Goal: Check status: Check status

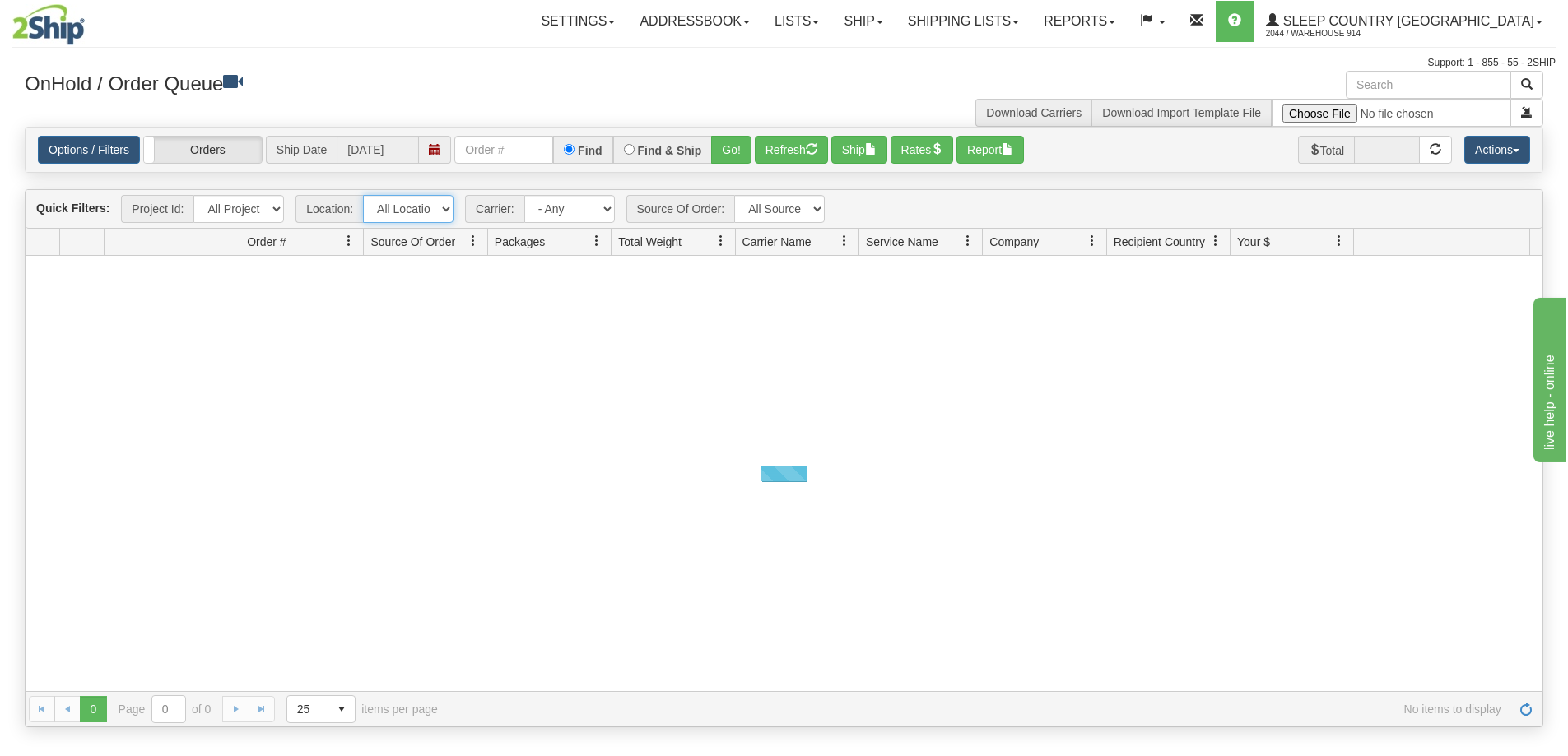
click at [415, 211] on select "All Locations 914 9009 CASPC END SLE BEDDN ZINUC" at bounding box center [408, 209] width 90 height 28
select select "7603"
click at [363, 195] on select "All Locations 914 9009 CASPC END SLE BEDDN ZINUC" at bounding box center [408, 209] width 90 height 28
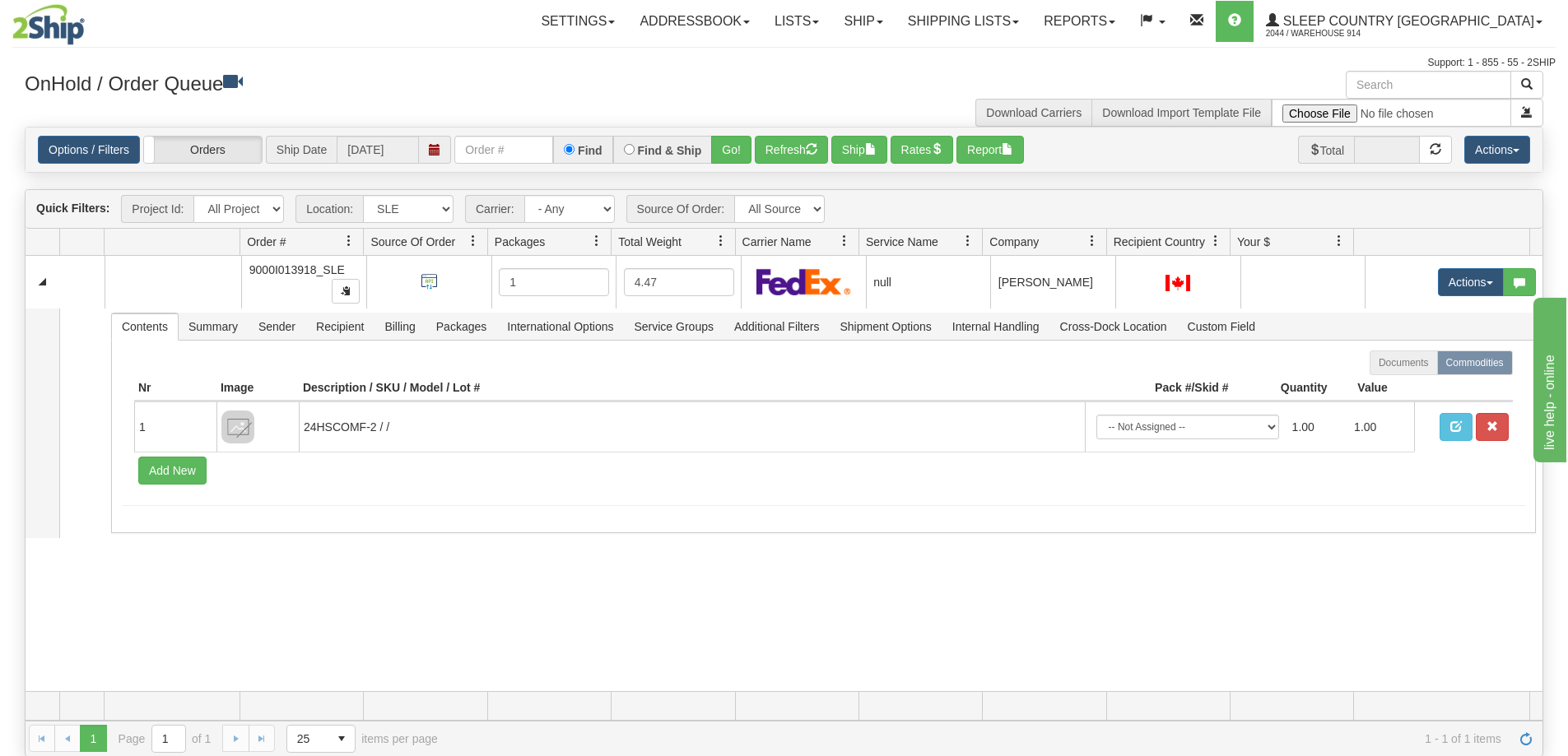
click at [543, 600] on div "31501382 SLE 90781335 0 9000I013918_SLE 1 4.47 null Shipping department Sleep C…" at bounding box center [784, 474] width 1517 height 436
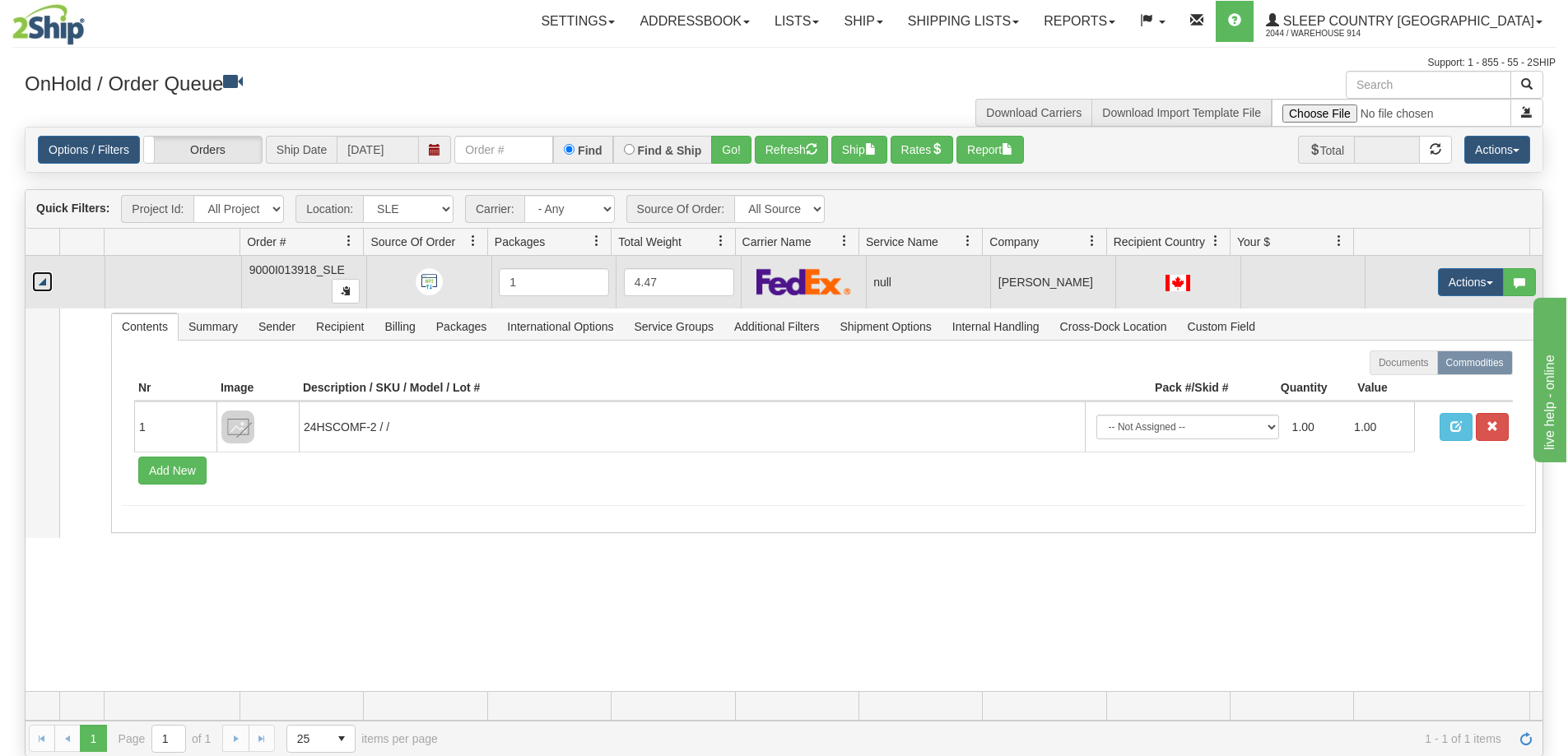
click at [46, 284] on link "Collapse" at bounding box center [43, 282] width 21 height 21
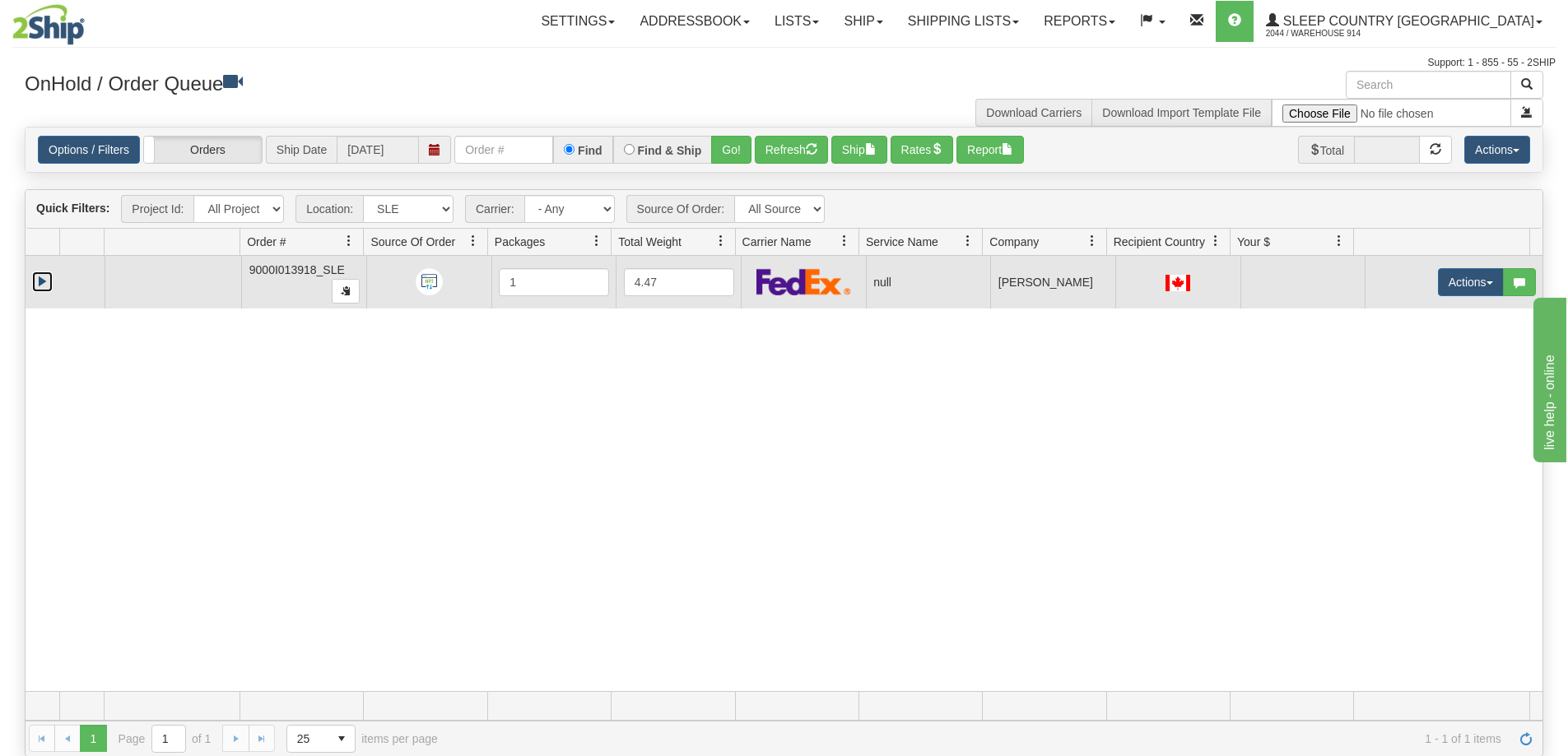
click at [46, 284] on link "Expand" at bounding box center [43, 282] width 21 height 21
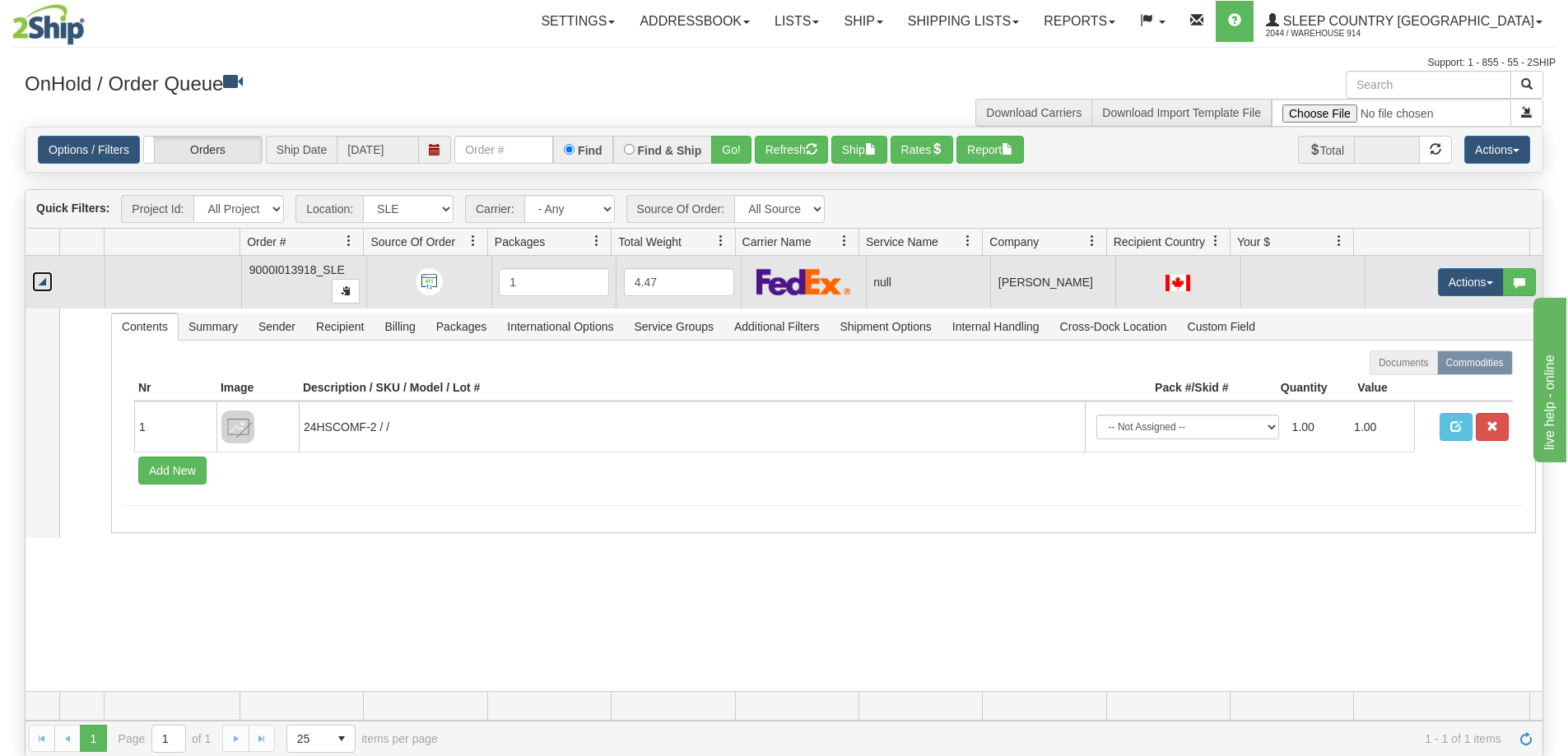
click at [46, 285] on link "Collapse" at bounding box center [43, 282] width 21 height 21
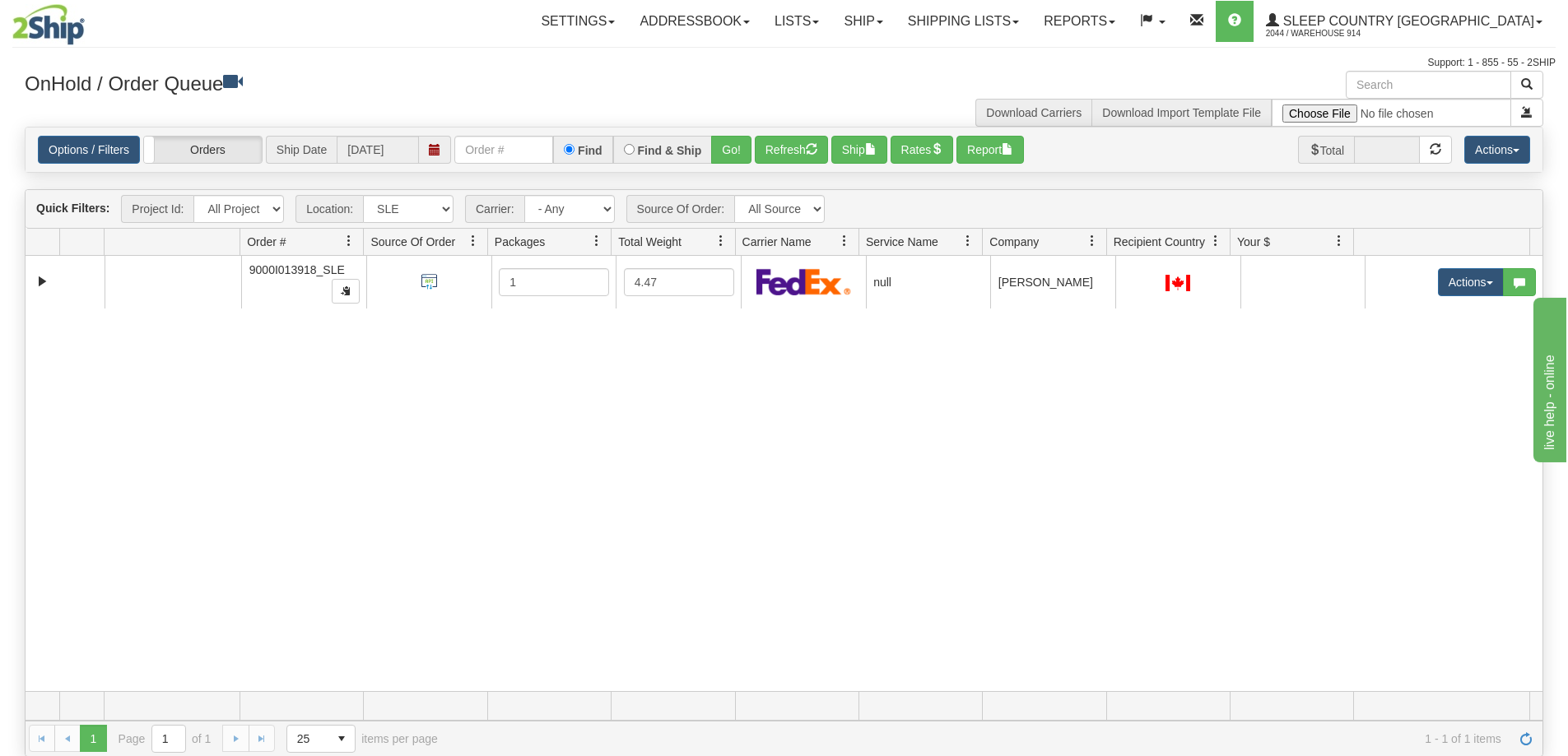
click at [33, 21] on img at bounding box center [48, 24] width 73 height 41
click at [1032, 5] on link "Shipping lists" at bounding box center [962, 21] width 136 height 41
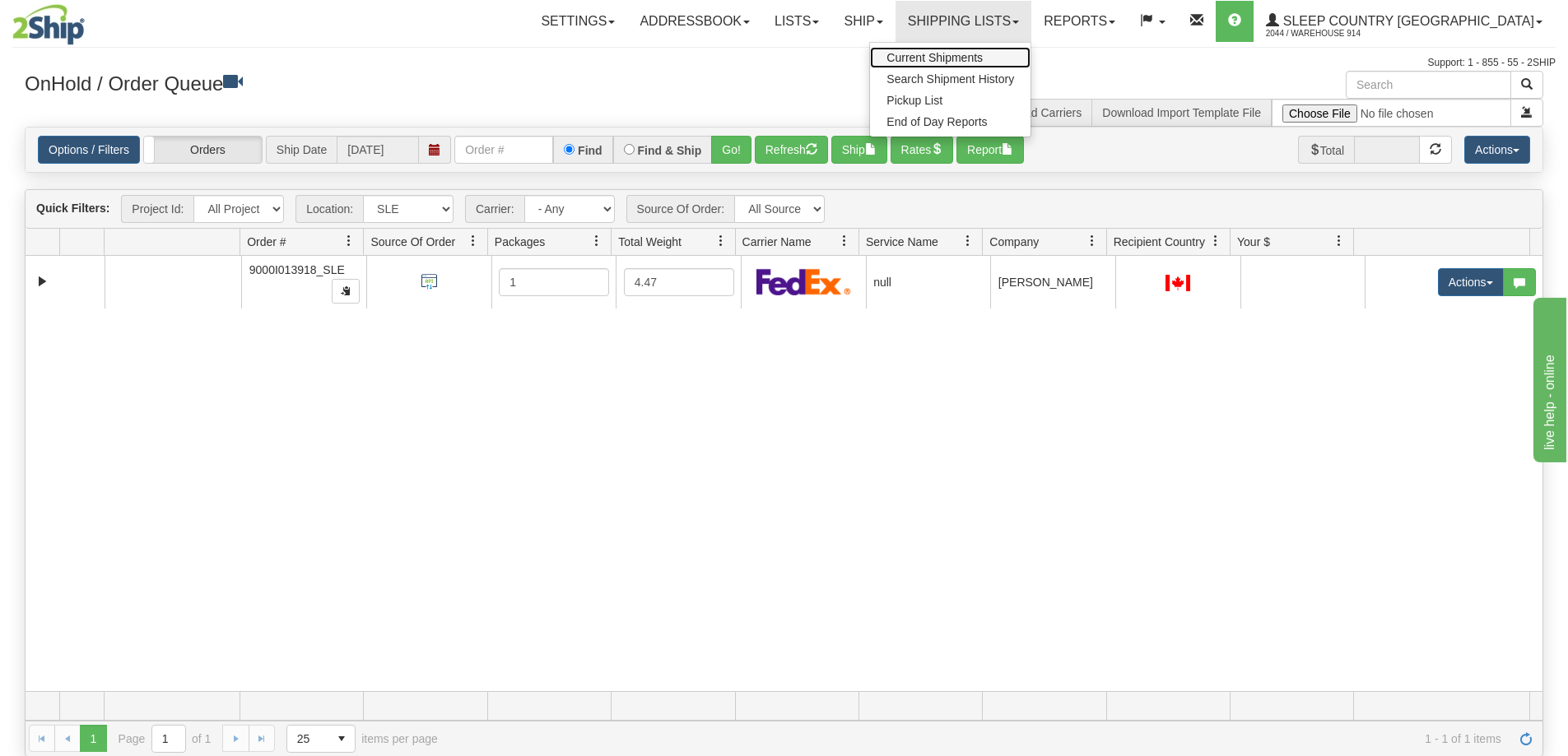
click at [983, 52] on span "Current Shipments" at bounding box center [934, 57] width 96 height 13
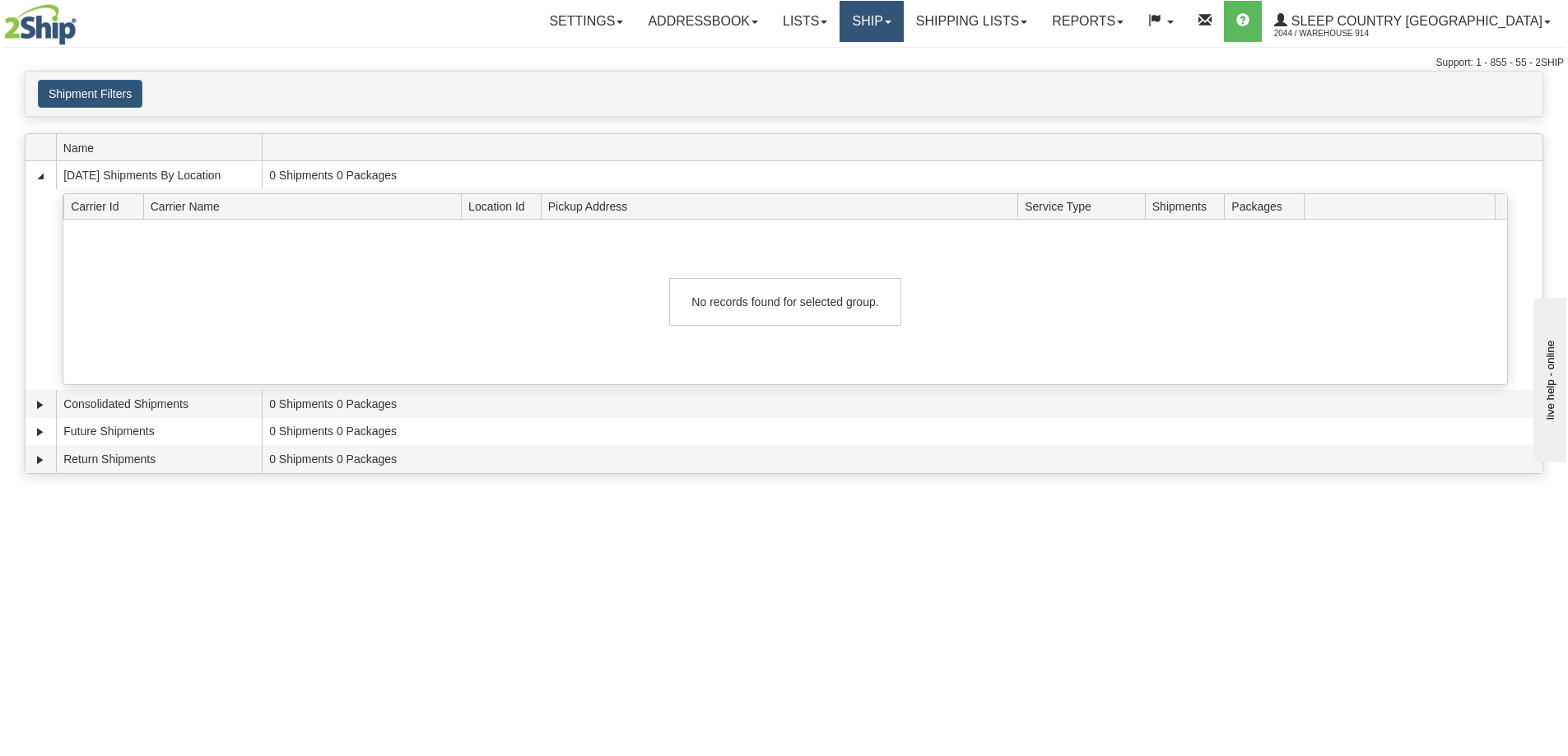
click at [903, 20] on link "Ship" at bounding box center [871, 21] width 63 height 41
click at [886, 79] on span "OnHold / Order Queue" at bounding box center [828, 79] width 116 height 13
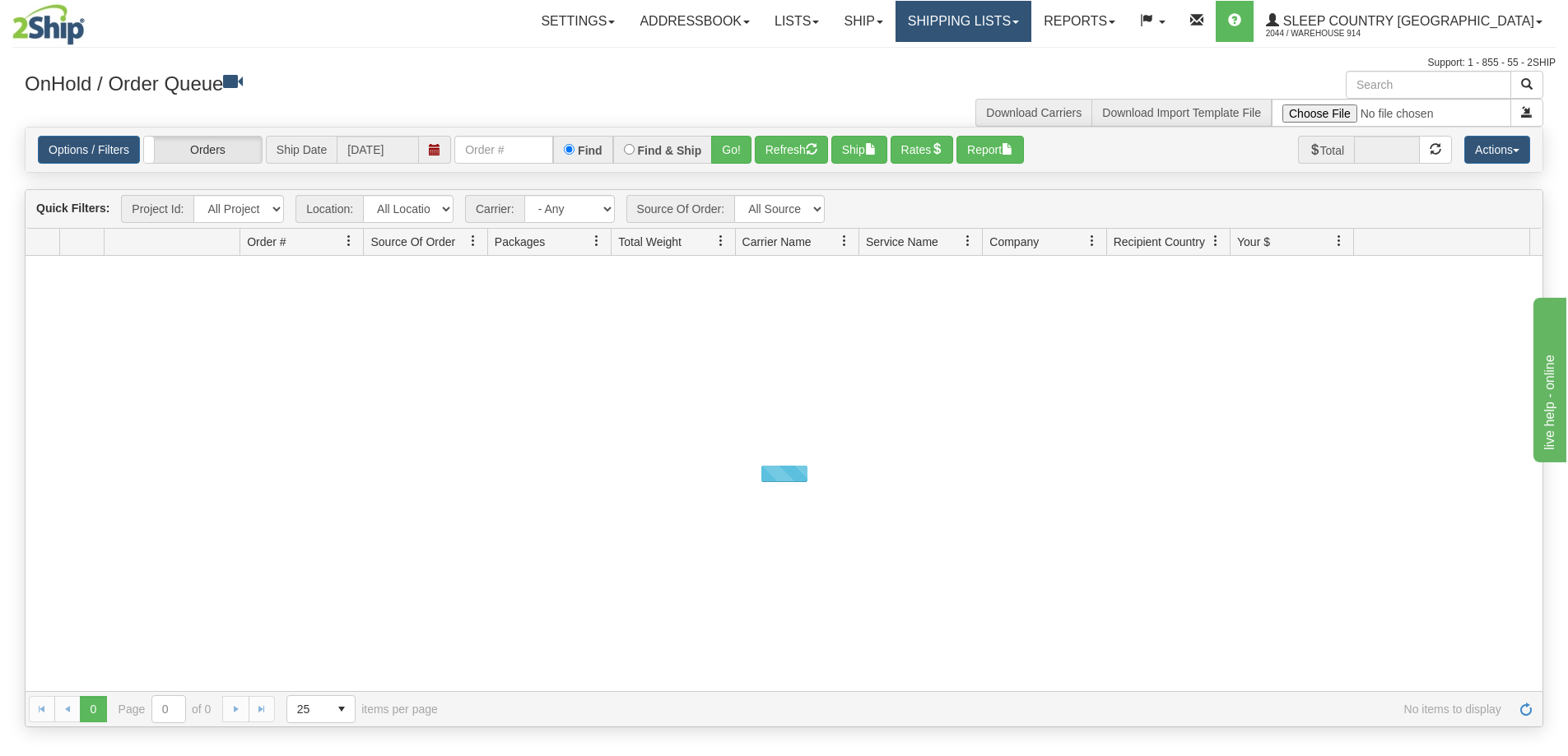
click at [1032, 18] on link "Shipping lists" at bounding box center [962, 21] width 136 height 41
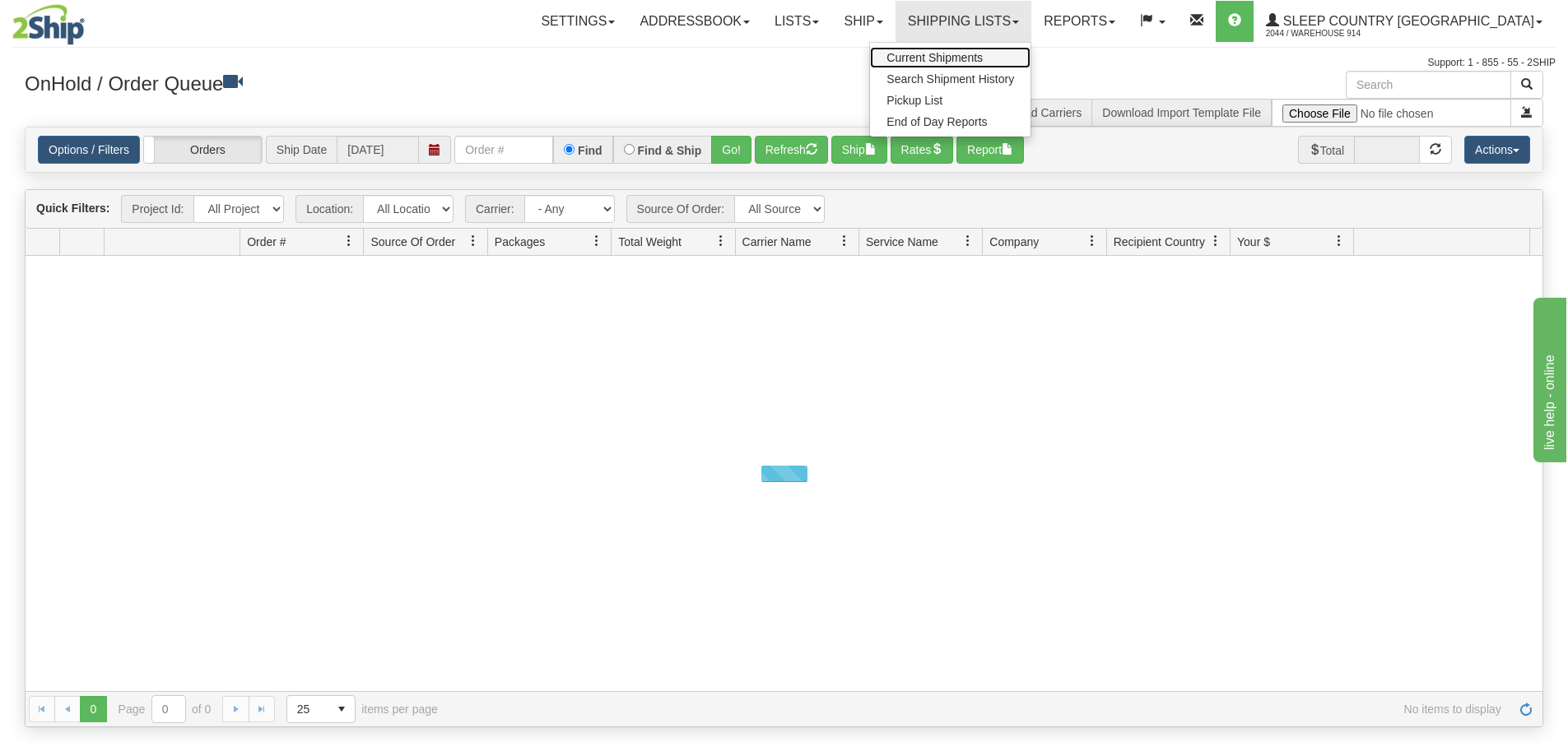
click at [1031, 49] on link "Current Shipments" at bounding box center [949, 58] width 160 height 21
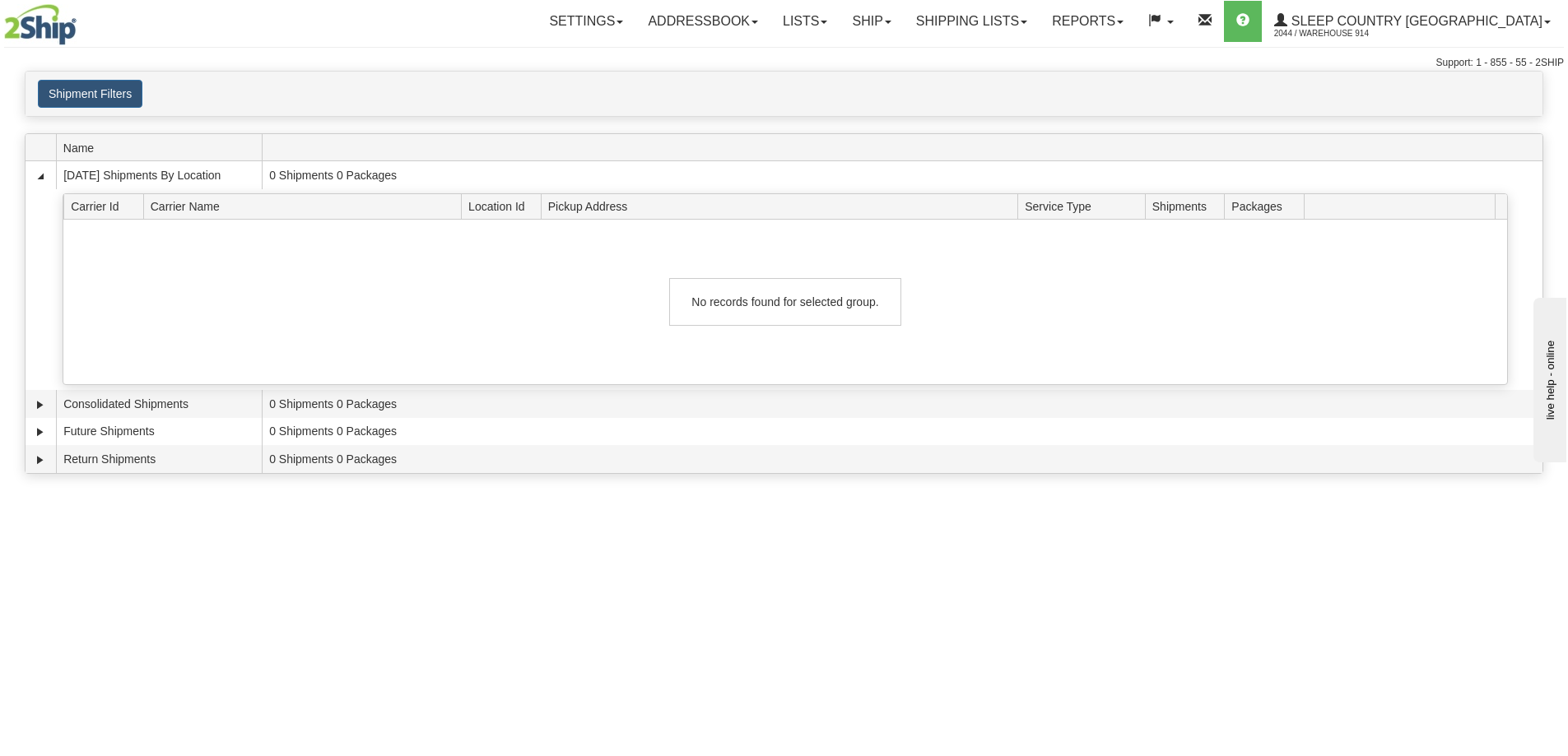
click at [62, 38] on img at bounding box center [40, 24] width 73 height 41
click at [53, 32] on img at bounding box center [40, 24] width 73 height 41
